Goal: Transaction & Acquisition: Book appointment/travel/reservation

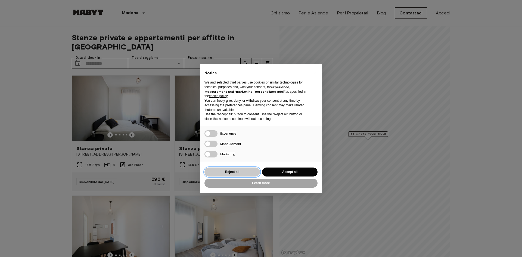
click at [244, 172] on button "Reject all" at bounding box center [233, 172] width 56 height 9
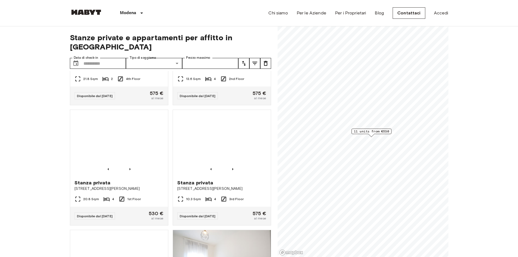
scroll to position [190, 0]
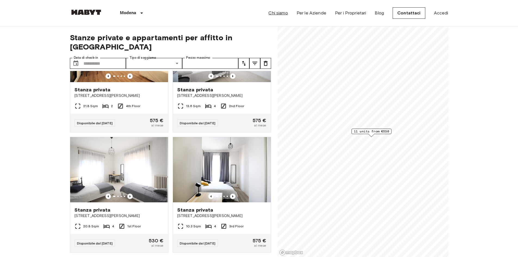
click at [278, 10] on link "Chi siamo" at bounding box center [278, 13] width 19 height 7
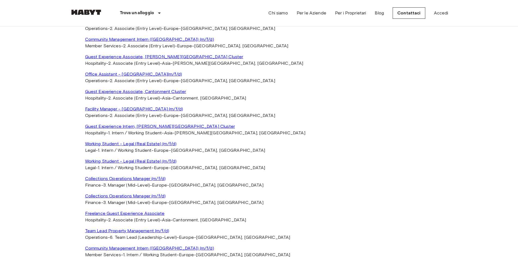
scroll to position [1170, 0]
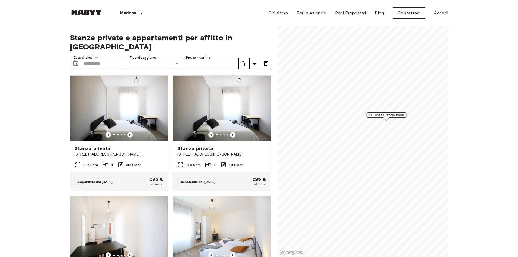
click at [380, 117] on span "11 units from €530" at bounding box center [386, 115] width 35 height 5
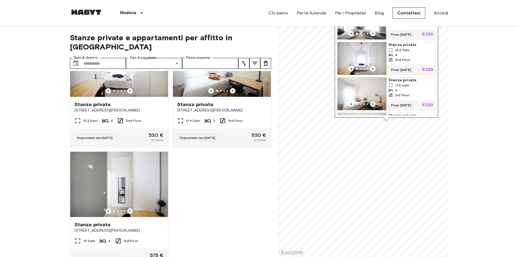
scroll to position [544, 0]
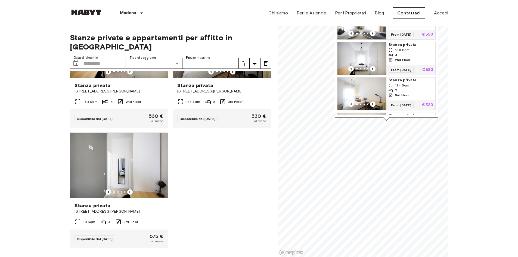
click at [224, 89] on span "[STREET_ADDRESS][PERSON_NAME]" at bounding box center [221, 91] width 89 height 5
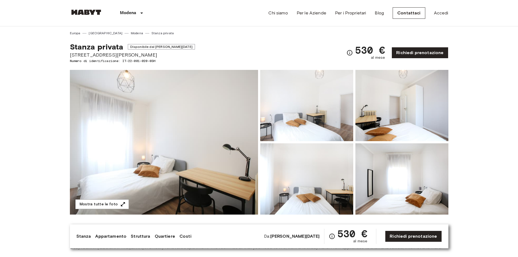
click at [83, 239] on link "Stanza" at bounding box center [83, 236] width 15 height 7
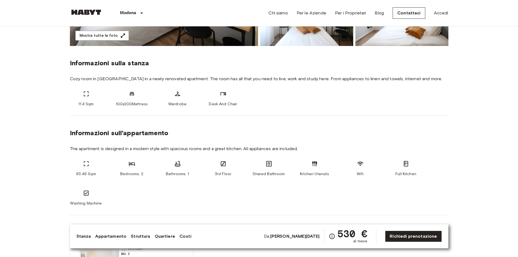
scroll to position [189, 0]
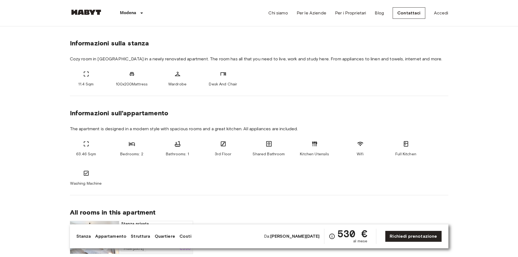
click at [103, 239] on link "Appartamento" at bounding box center [110, 236] width 31 height 7
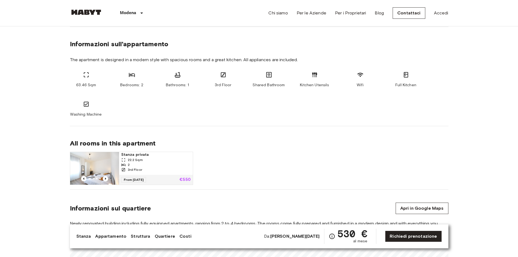
scroll to position [258, 0]
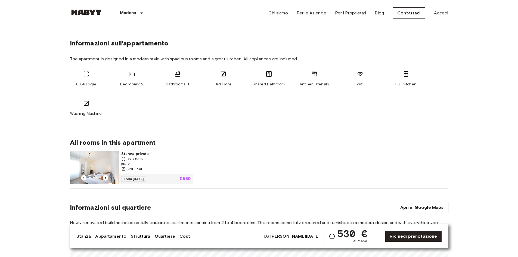
click at [149, 163] on div "2" at bounding box center [155, 164] width 69 height 5
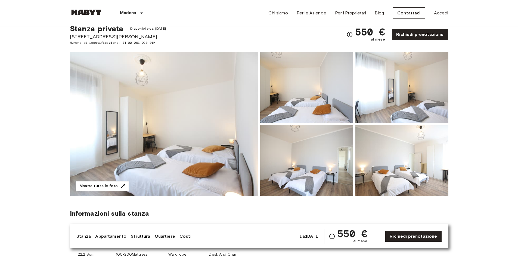
scroll to position [27, 0]
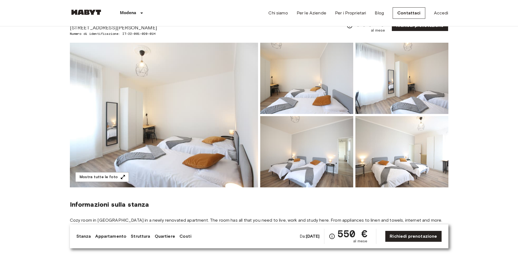
click at [242, 162] on img at bounding box center [164, 115] width 188 height 145
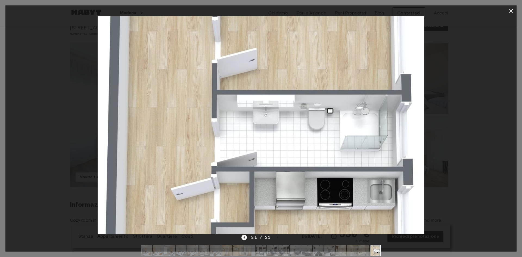
click at [473, 160] on div at bounding box center [261, 125] width 512 height 218
click at [512, 9] on icon "button" at bounding box center [511, 11] width 7 height 7
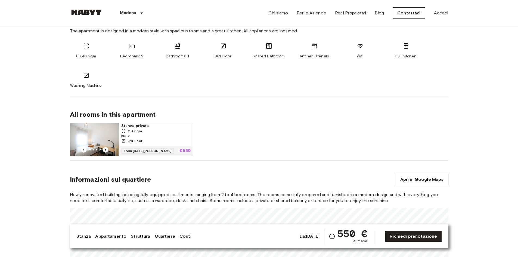
scroll to position [381, 0]
